Goal: Task Accomplishment & Management: Complete application form

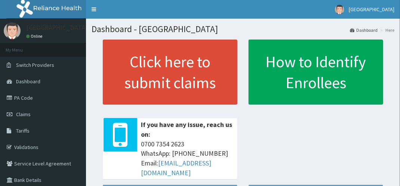
click at [35, 95] on link "PA Code" at bounding box center [43, 98] width 86 height 16
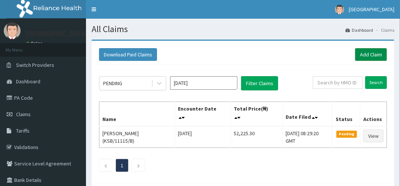
click at [364, 52] on link "Add Claim" at bounding box center [371, 54] width 32 height 13
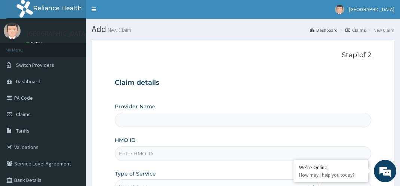
type input "[GEOGRAPHIC_DATA]"
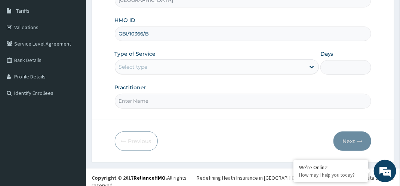
type input "GBI/10366/B"
click at [151, 71] on div "Select type" at bounding box center [210, 67] width 190 height 12
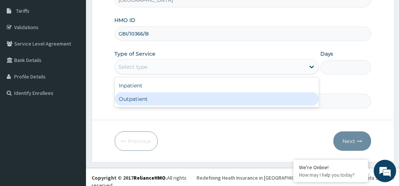
click at [146, 100] on div "Outpatient" at bounding box center [217, 98] width 204 height 13
type input "1"
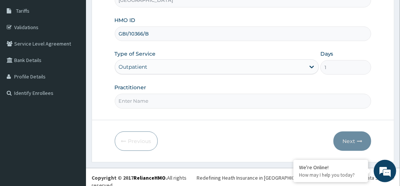
click at [146, 100] on input "Practitioner" at bounding box center [243, 101] width 257 height 15
type input "Dr Bappa Aliyu"
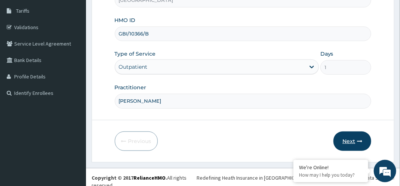
click at [359, 144] on button "Next" at bounding box center [352, 141] width 38 height 19
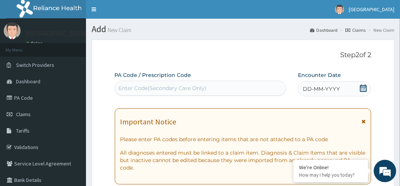
click at [217, 90] on div "Enter Code(Secondary Care Only)" at bounding box center [200, 88] width 170 height 12
paste input "PA/4FD84D"
type input "PA/4FD84D"
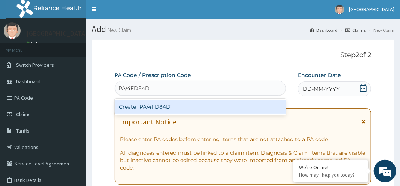
click at [219, 105] on div "Create "PA/4FD84D"" at bounding box center [200, 106] width 171 height 13
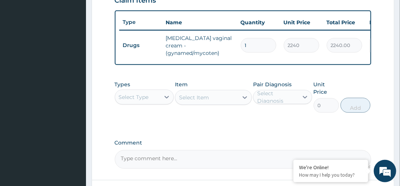
scroll to position [276, 0]
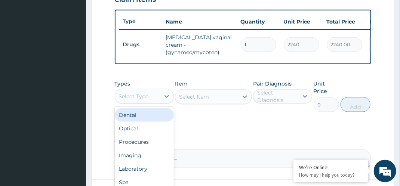
click at [146, 100] on div "Select Type" at bounding box center [134, 96] width 30 height 7
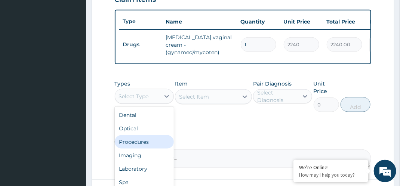
click at [150, 144] on div "Procedures" at bounding box center [144, 141] width 59 height 13
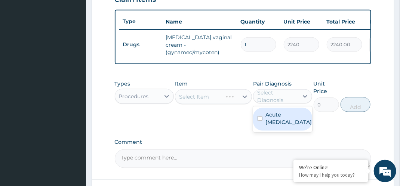
click at [286, 104] on div "Select Diagnosis" at bounding box center [277, 96] width 40 height 15
click at [288, 123] on label "Acute pelvic inflammatory disease" at bounding box center [288, 118] width 46 height 15
checkbox input "true"
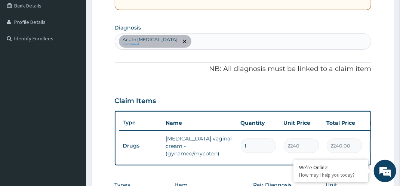
scroll to position [169, 0]
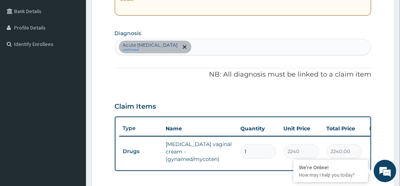
click at [287, 44] on div "Acute pelvic inflammatory disease confirmed" at bounding box center [243, 47] width 256 height 16
type input "MALARIA"
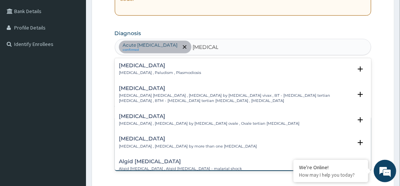
click at [153, 71] on p "Malaria , Paludism , Plasmodiosis" at bounding box center [160, 72] width 82 height 5
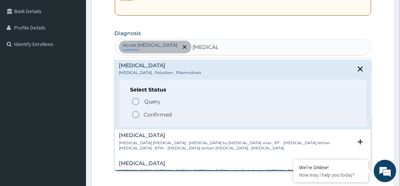
click at [138, 113] on circle "status option filled" at bounding box center [135, 114] width 7 height 7
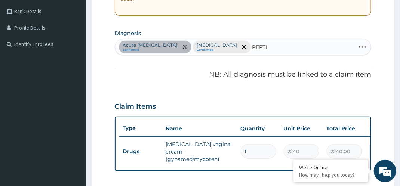
type input "PEPTIC"
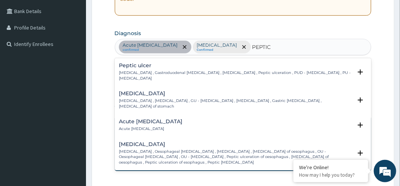
click at [175, 67] on h4 "Peptic ulcer" at bounding box center [235, 66] width 233 height 6
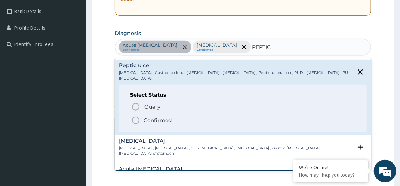
click at [141, 116] on span "Confirmed" at bounding box center [243, 120] width 225 height 9
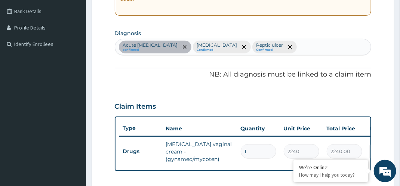
scroll to position [331, 0]
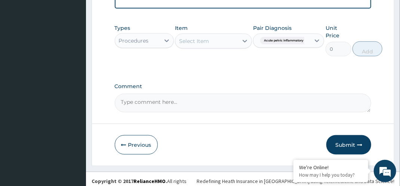
click at [207, 37] on div "Item Select Item" at bounding box center [213, 40] width 77 height 32
click at [205, 47] on div "Select Item" at bounding box center [206, 41] width 63 height 12
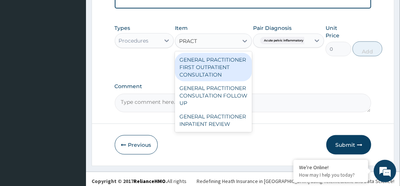
type input "PRACTI"
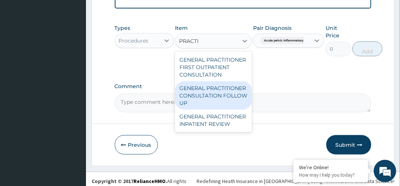
click at [196, 96] on div "GENERAL PRACTITIONER CONSULTATION FOLLOW UP" at bounding box center [213, 95] width 77 height 28
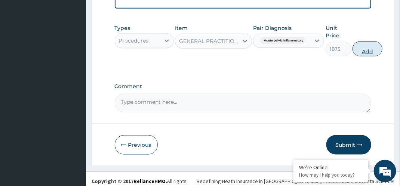
click at [368, 55] on button "Add" at bounding box center [367, 48] width 30 height 15
type input "0"
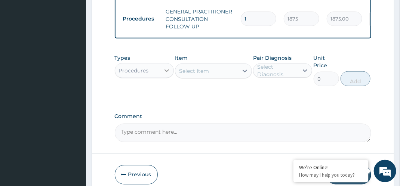
click at [163, 74] on icon at bounding box center [166, 70] width 7 height 7
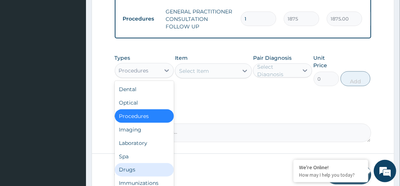
click at [135, 177] on div "Drugs" at bounding box center [144, 169] width 59 height 13
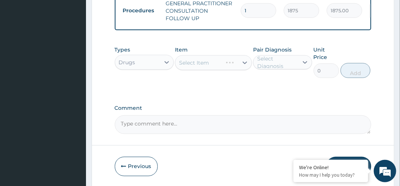
scroll to position [341, 0]
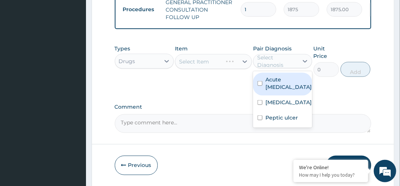
click at [269, 69] on div "Select Diagnosis" at bounding box center [277, 61] width 40 height 15
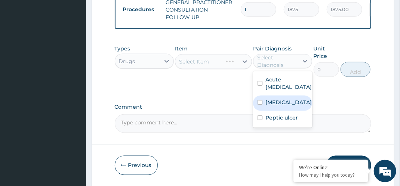
click at [272, 106] on label "Malaria" at bounding box center [288, 102] width 46 height 7
checkbox input "true"
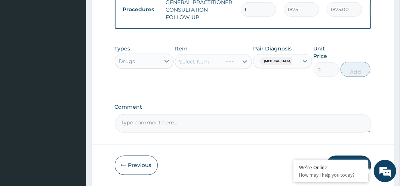
click at [229, 66] on div "Select Item" at bounding box center [213, 61] width 77 height 15
click at [229, 66] on div "Select Item" at bounding box center [206, 62] width 63 height 12
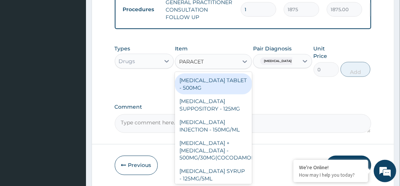
type input "PARACETA"
click at [234, 92] on div "PARACETAMOL TABLET - 500MG" at bounding box center [213, 84] width 77 height 21
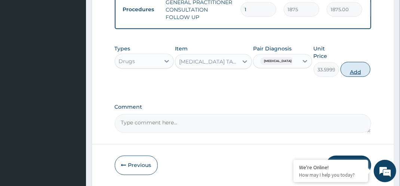
click at [353, 77] on button "Add" at bounding box center [355, 69] width 30 height 15
type input "0"
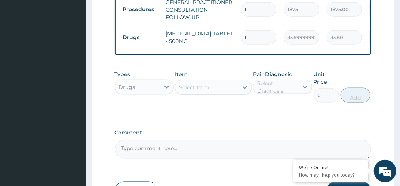
type input "18"
type input "604.80"
type input "18"
click at [235, 93] on div "Select Item" at bounding box center [206, 87] width 63 height 12
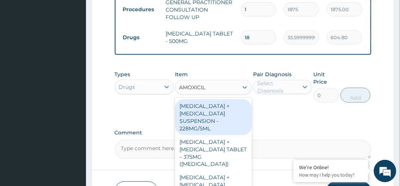
type input "AMOXICILL"
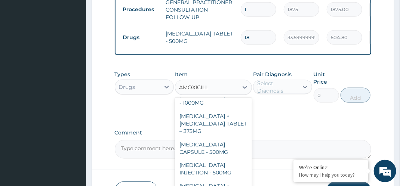
scroll to position [281, 0]
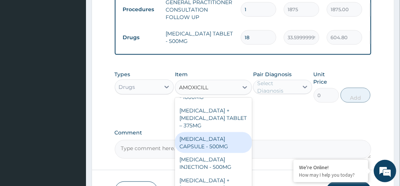
click at [224, 152] on div "AMOXICILLIN CAPSULE - 500MG" at bounding box center [213, 142] width 77 height 21
type input "112"
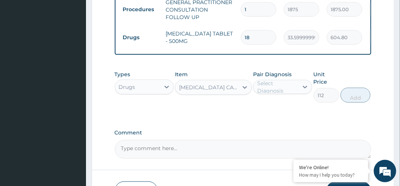
click at [288, 89] on div "Select Diagnosis" at bounding box center [277, 87] width 40 height 15
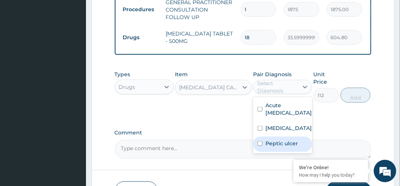
click at [278, 150] on div "Peptic ulcer" at bounding box center [282, 144] width 59 height 15
checkbox input "true"
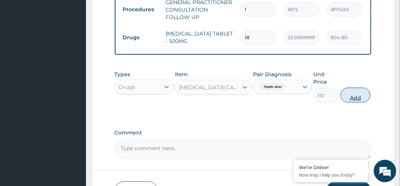
click at [350, 99] on button "Add" at bounding box center [355, 95] width 30 height 15
type input "0"
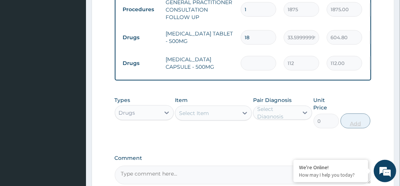
type input "0.00"
type input "2"
type input "224.00"
type input "21"
type input "2352.00"
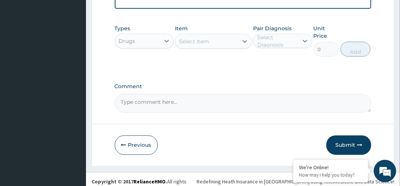
scroll to position [417, 0]
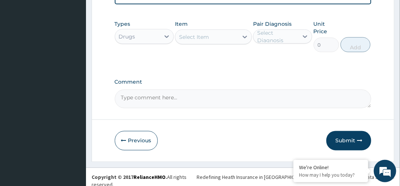
type input "21"
click at [237, 43] on div "Select Item" at bounding box center [206, 37] width 63 height 12
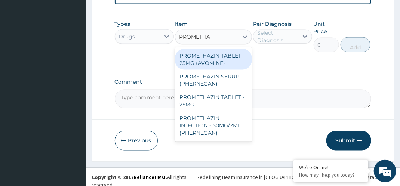
type input "PROMETHAZ"
click at [231, 68] on div "PROMETHAZIN TABLET - 25MG (AVOMINE)" at bounding box center [213, 59] width 77 height 21
type input "30.799999999999997"
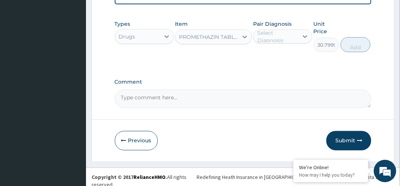
click at [296, 40] on div "Select Diagnosis" at bounding box center [277, 36] width 40 height 15
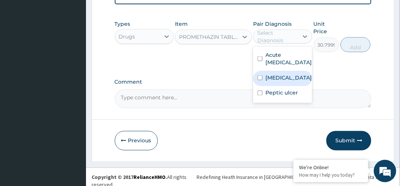
click at [277, 81] on label "Malaria" at bounding box center [288, 77] width 46 height 7
checkbox input "true"
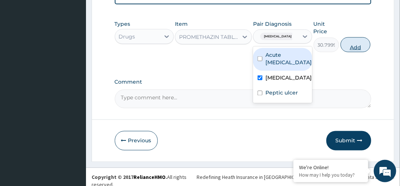
click at [350, 50] on button "Add" at bounding box center [355, 44] width 30 height 15
type input "0"
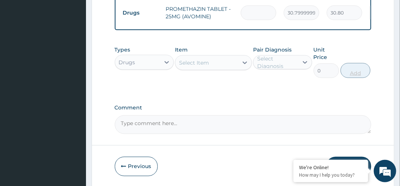
type input "0.00"
type input "6"
type input "184.80"
type input "6"
click at [241, 67] on icon at bounding box center [244, 62] width 7 height 7
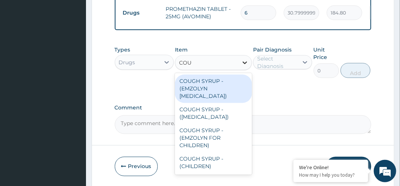
type input "COUGH"
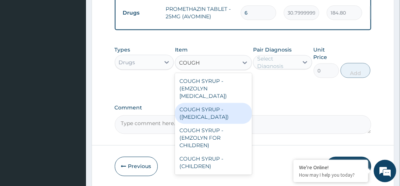
click at [212, 118] on div "COUGH SYRUP - (EXPECTORANT)" at bounding box center [213, 113] width 77 height 21
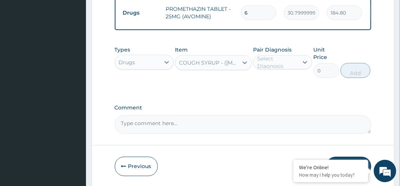
type input "1120"
click at [299, 67] on div at bounding box center [304, 62] width 13 height 13
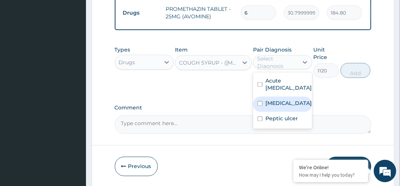
click at [285, 112] on div "Malaria" at bounding box center [282, 104] width 59 height 15
checkbox input "true"
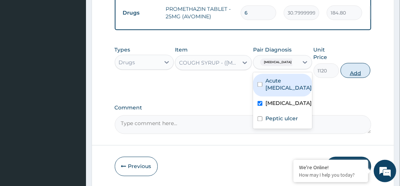
click at [357, 70] on button "Add" at bounding box center [355, 70] width 30 height 15
type input "0"
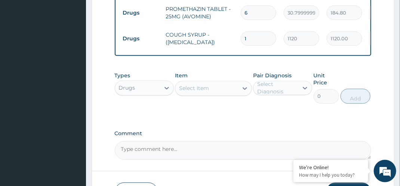
click at [206, 92] on div "Select Item" at bounding box center [194, 88] width 30 height 7
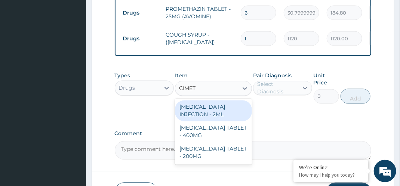
type input "CIMETI"
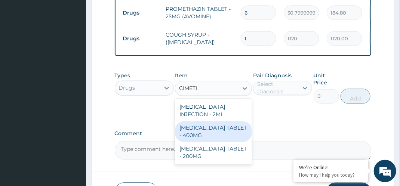
click at [198, 135] on div "CIMETIDINE TABLET - 400MG" at bounding box center [213, 131] width 77 height 21
type input "95.19999999999999"
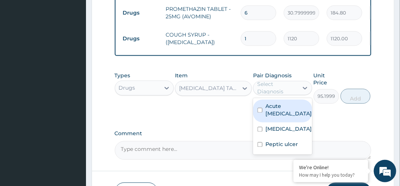
click at [296, 93] on div "Select Diagnosis" at bounding box center [277, 88] width 40 height 15
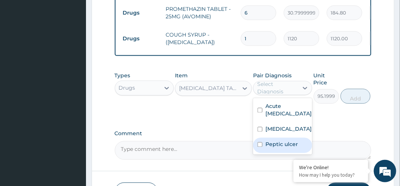
click at [274, 148] on label "Peptic ulcer" at bounding box center [281, 144] width 33 height 7
checkbox input "true"
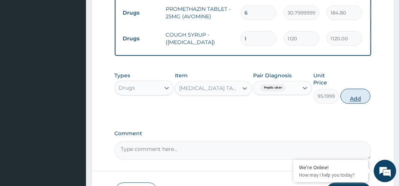
click at [360, 104] on button "Add" at bounding box center [355, 96] width 30 height 15
type input "0"
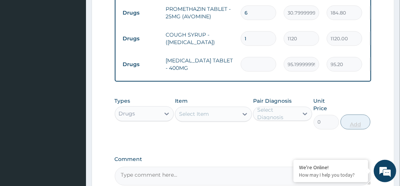
type input "0.00"
type input "2"
type input "190.40"
type input "28"
type input "2665.60"
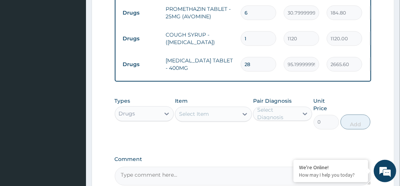
type input "28"
click at [232, 120] on div "Select Item" at bounding box center [206, 114] width 63 height 12
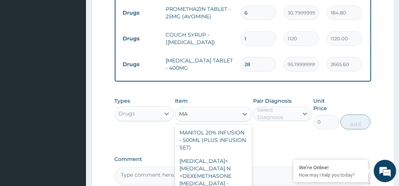
type input "M"
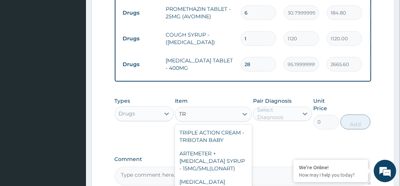
type input "T"
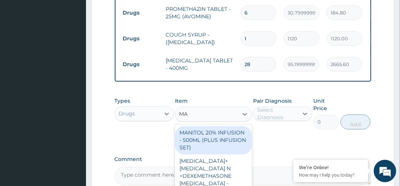
type input "MAG"
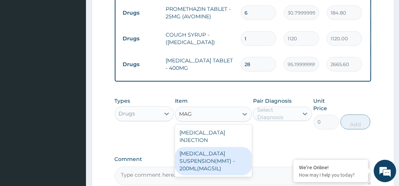
click at [217, 162] on div "ANTACID SUSPENSION(MMT) - 200ML(MAGSIL)" at bounding box center [213, 161] width 77 height 28
type input "1120"
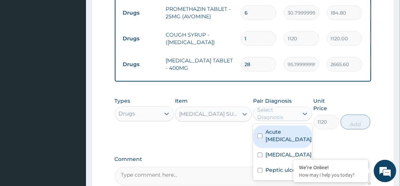
click at [283, 117] on div "Select Diagnosis" at bounding box center [277, 113] width 40 height 15
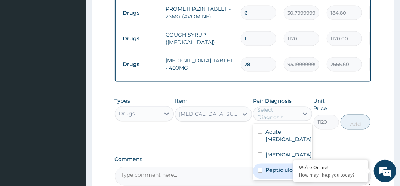
click at [271, 174] on label "Peptic ulcer" at bounding box center [281, 170] width 33 height 7
checkbox input "true"
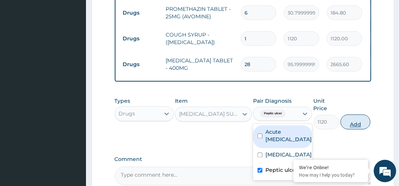
click at [352, 128] on button "Add" at bounding box center [355, 122] width 30 height 15
type input "0"
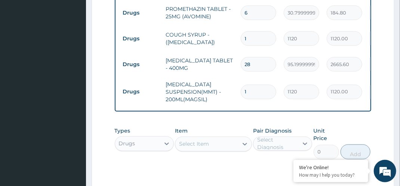
scroll to position [529, 0]
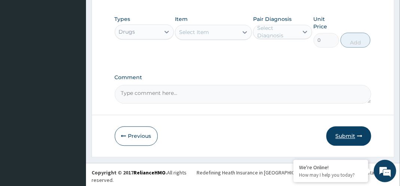
click at [351, 141] on button "Submit" at bounding box center [348, 135] width 45 height 19
